Goal: Task Accomplishment & Management: Use online tool/utility

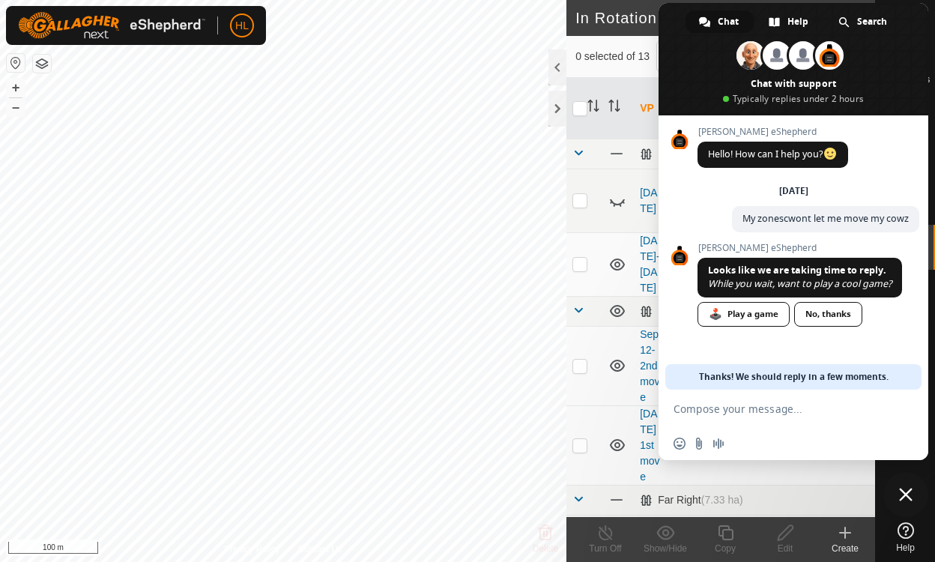
click at [907, 495] on span "Close chat" at bounding box center [905, 494] width 13 height 13
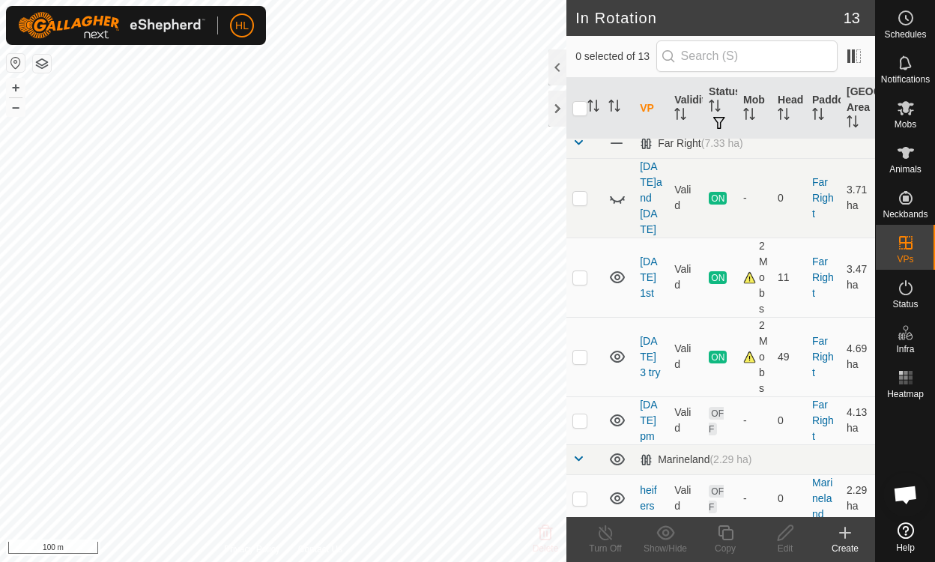
scroll to position [359, 0]
click at [649, 315] on td "[DATE] 3 try" at bounding box center [651, 354] width 34 height 79
click at [582, 349] on p-checkbox at bounding box center [580, 355] width 15 height 12
checkbox input "true"
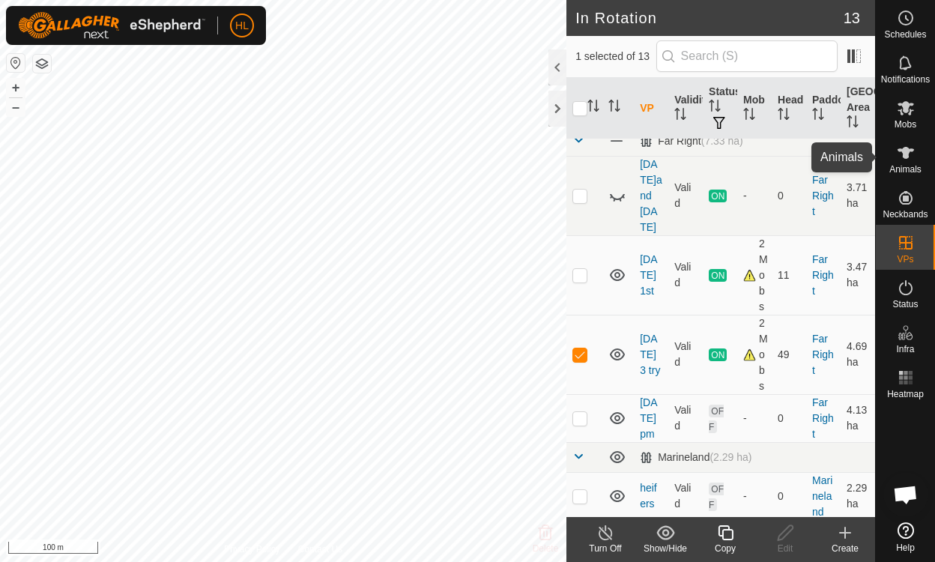
click at [914, 154] on icon at bounding box center [906, 153] width 18 height 18
